Goal: Information Seeking & Learning: Learn about a topic

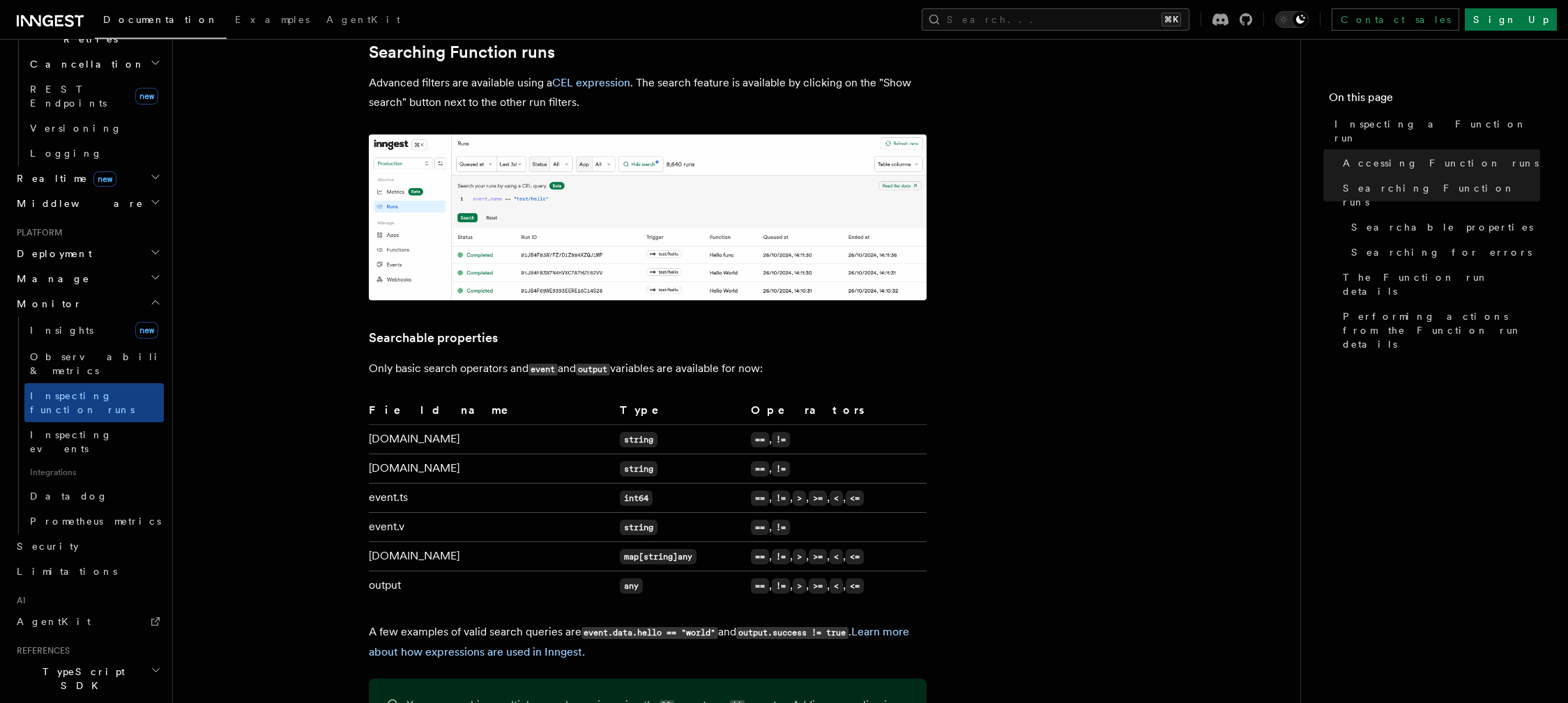
scroll to position [615, 0]
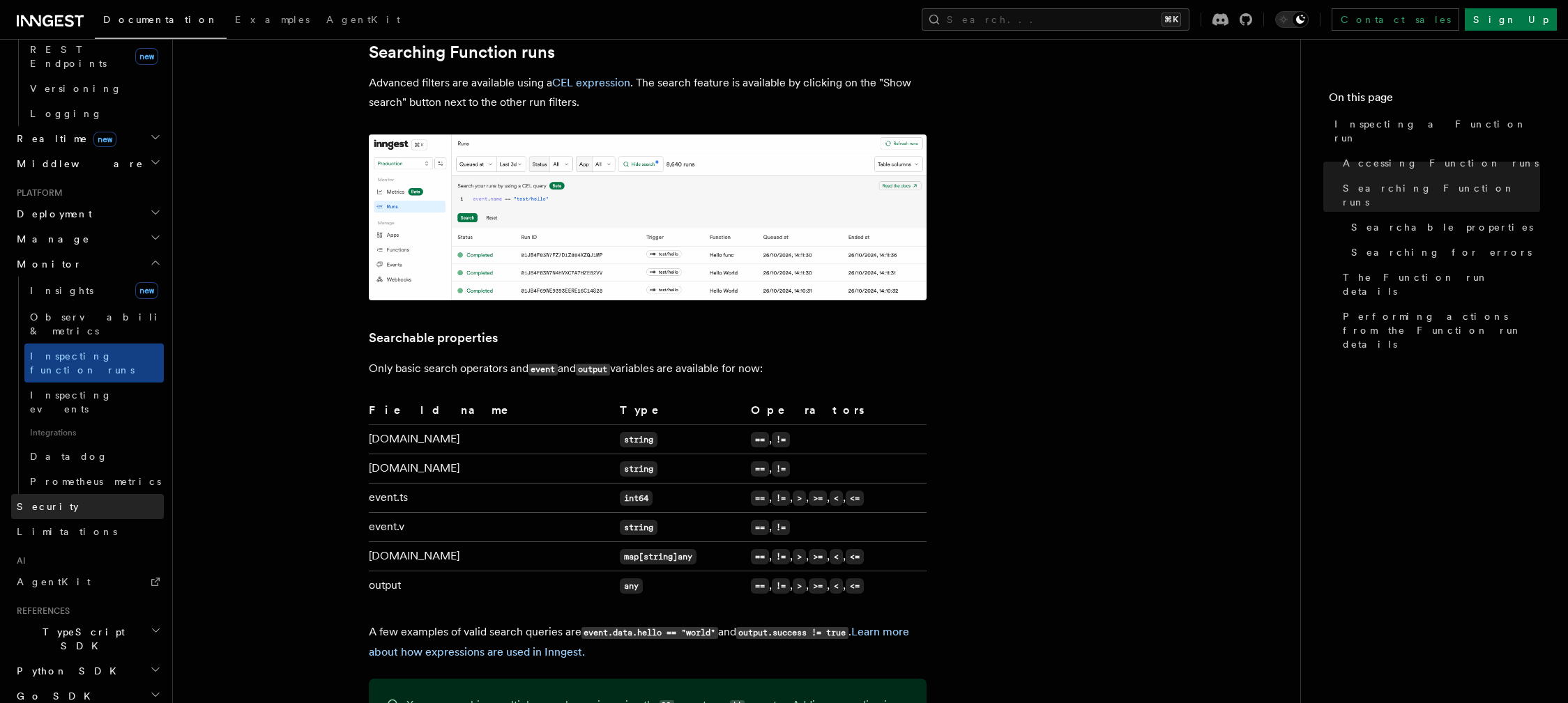
click at [131, 494] on link "Security" at bounding box center [87, 507] width 153 height 25
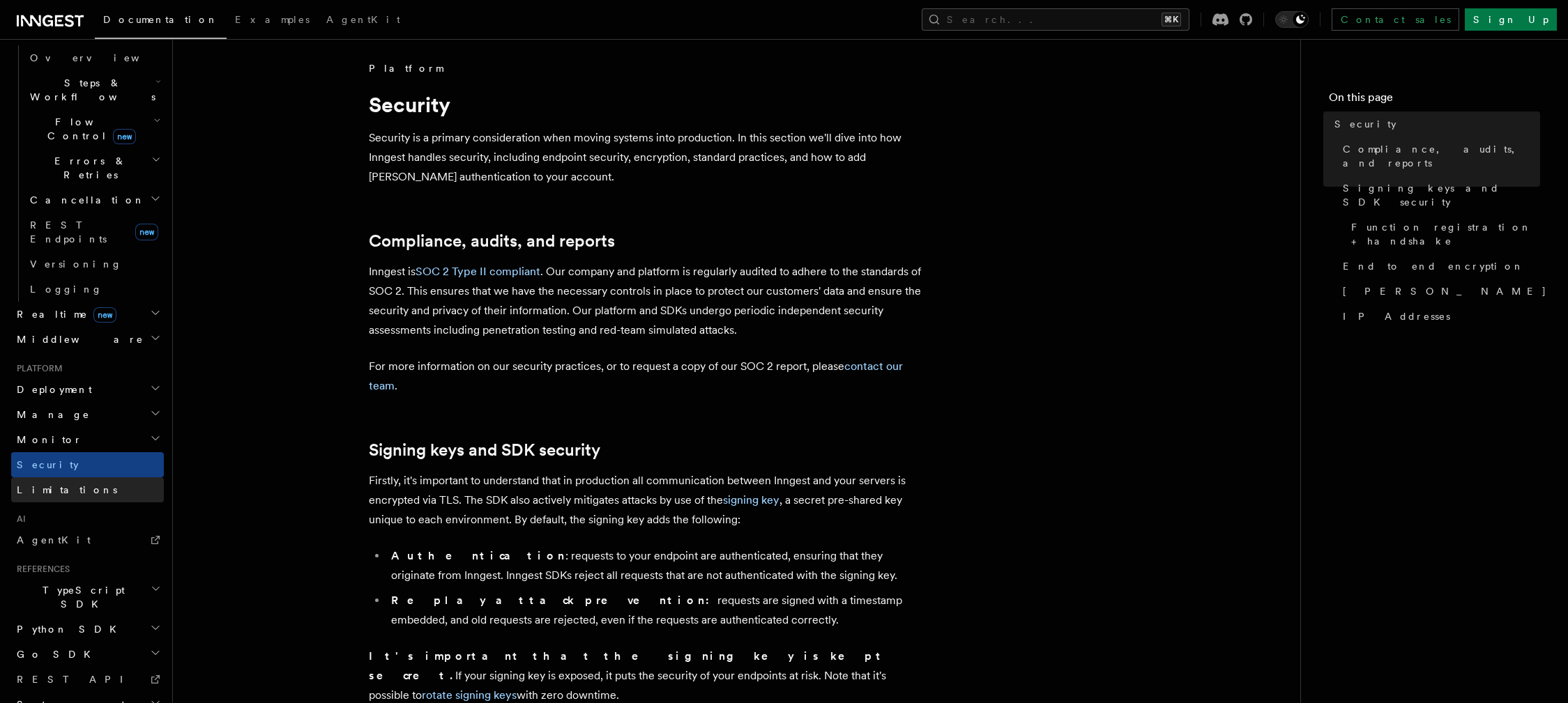
click at [132, 477] on link "Limitations" at bounding box center [87, 490] width 153 height 25
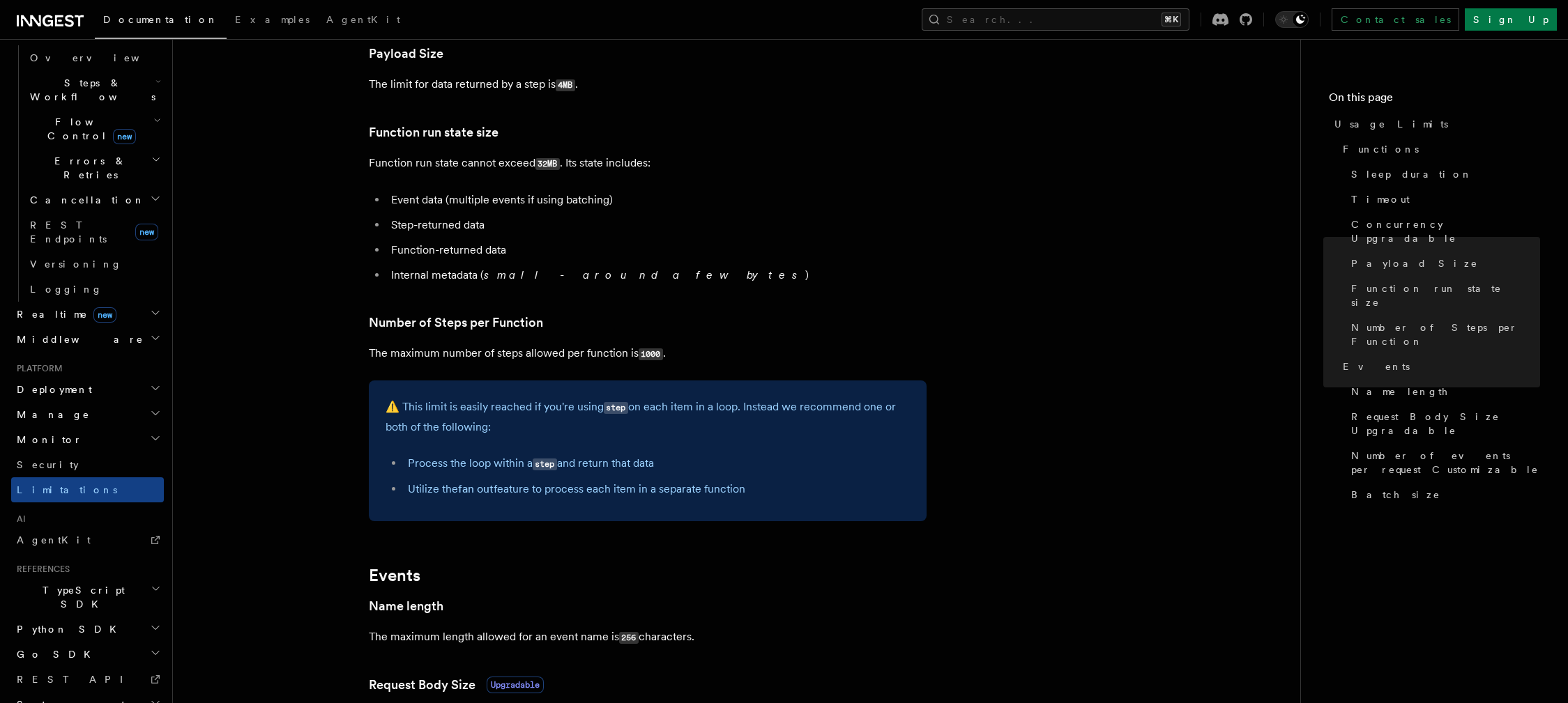
scroll to position [600, 0]
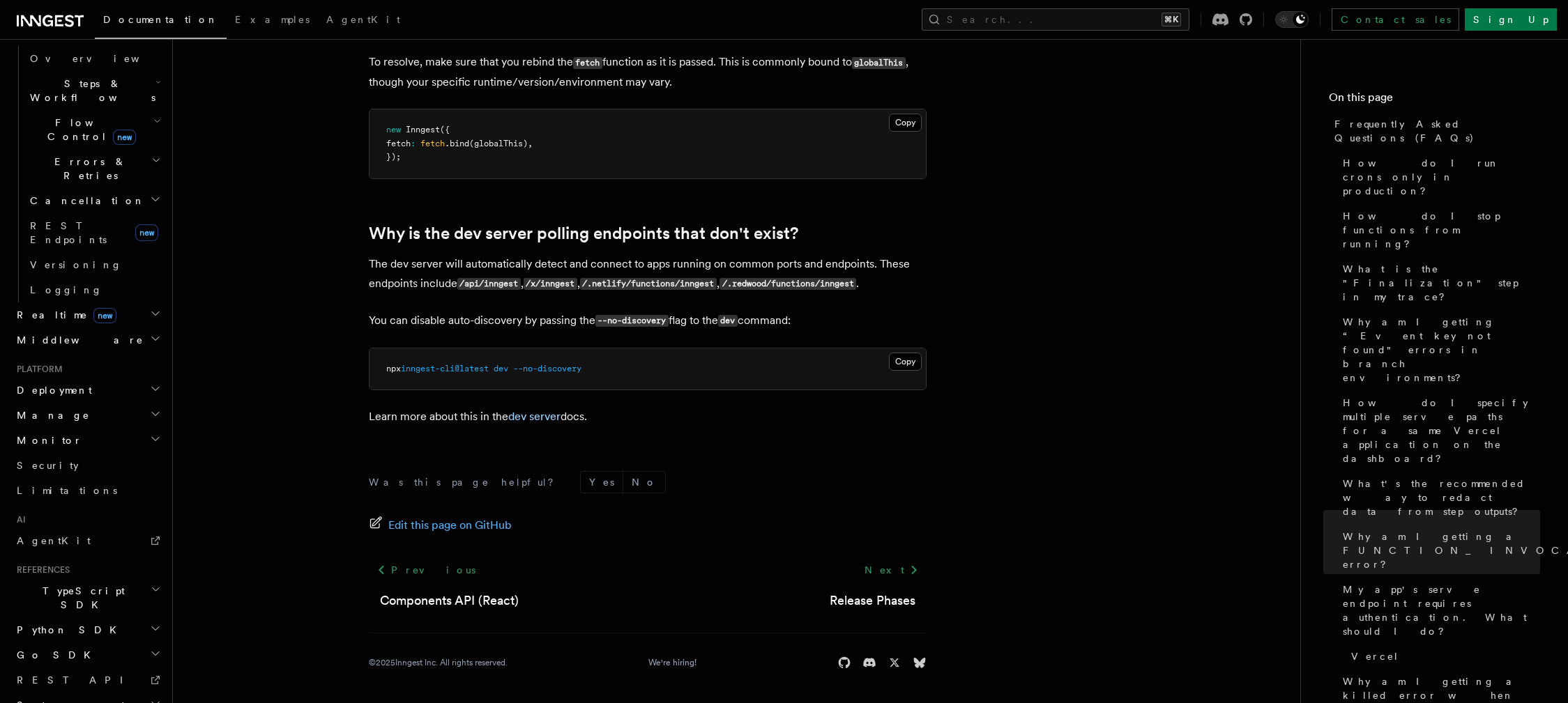
scroll to position [439, 0]
